Goal: Task Accomplishment & Management: Manage account settings

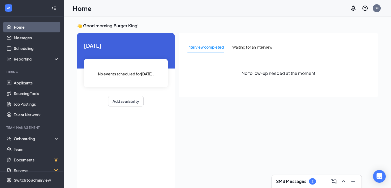
click at [290, 181] on h3 "SMS Messages" at bounding box center [291, 181] width 30 height 6
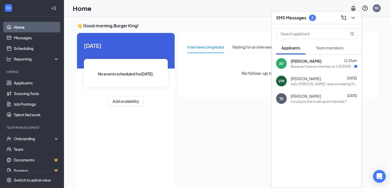
click at [314, 63] on span "Ashley Frenzel" at bounding box center [305, 60] width 31 height 5
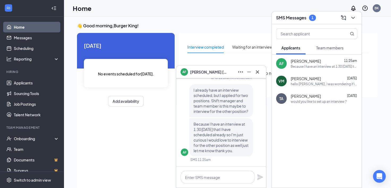
click at [357, 19] on div "SMS Messages 1" at bounding box center [317, 17] width 90 height 13
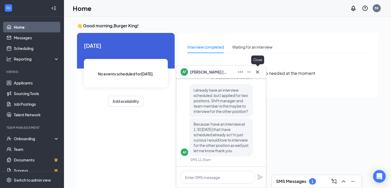
click at [256, 71] on icon "Cross" at bounding box center [257, 72] width 6 height 6
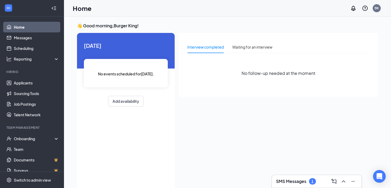
click at [373, 8] on div "BK" at bounding box center [376, 8] width 8 height 8
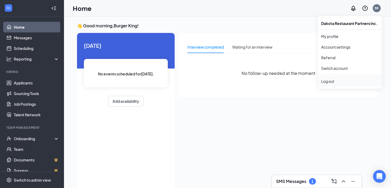
click at [333, 81] on div "Log out" at bounding box center [349, 81] width 57 height 5
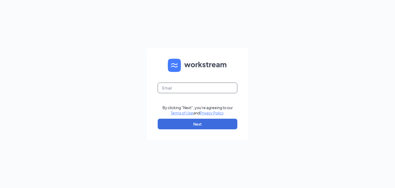
click at [208, 87] on input "text" at bounding box center [198, 87] width 80 height 11
type input "[EMAIL_ADDRESS][DOMAIN_NAME]"
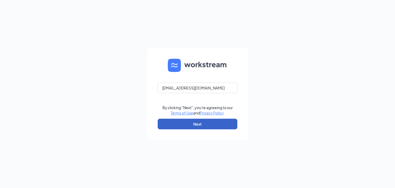
click at [189, 127] on button "Next" at bounding box center [198, 124] width 80 height 11
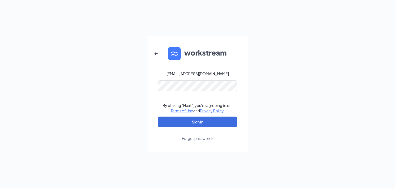
click at [259, 82] on div "[EMAIL_ADDRESS][DOMAIN_NAME] By clicking "Next", you're agreeing to our Terms o…" at bounding box center [197, 94] width 395 height 188
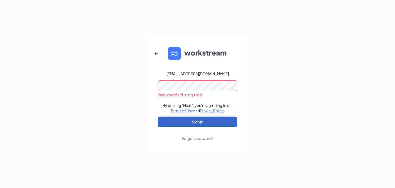
click at [163, 119] on button "Sign In" at bounding box center [198, 121] width 80 height 11
click at [150, 84] on form "[EMAIL_ADDRESS][DOMAIN_NAME] Credential mismatches. By clicking "Next", you're …" at bounding box center [197, 93] width 101 height 115
